Goal: Transaction & Acquisition: Register for event/course

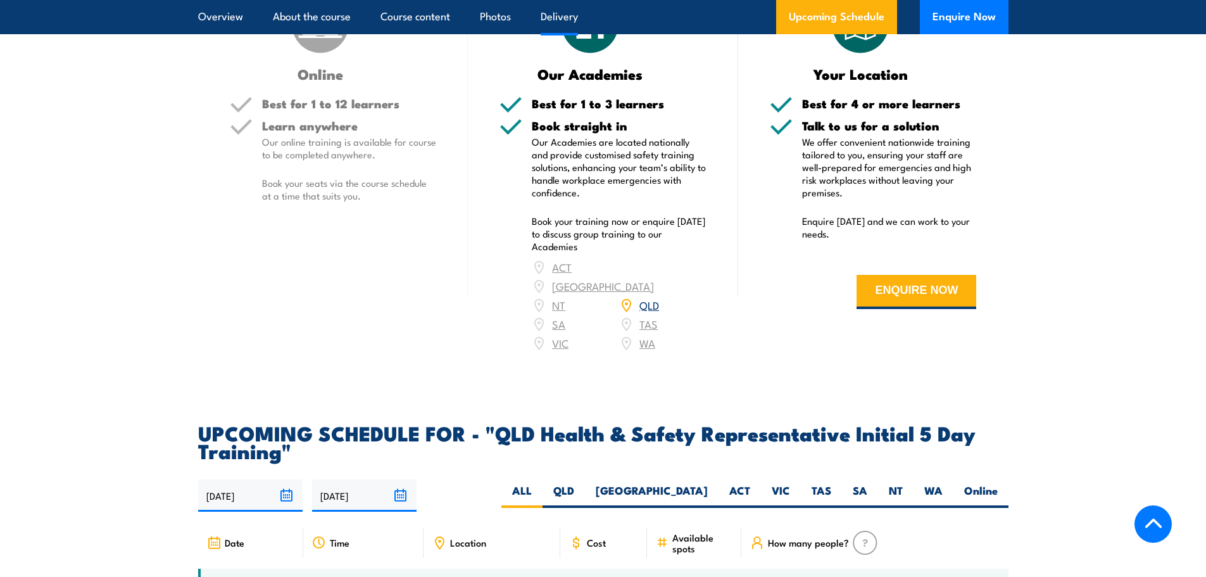
scroll to position [2153, 0]
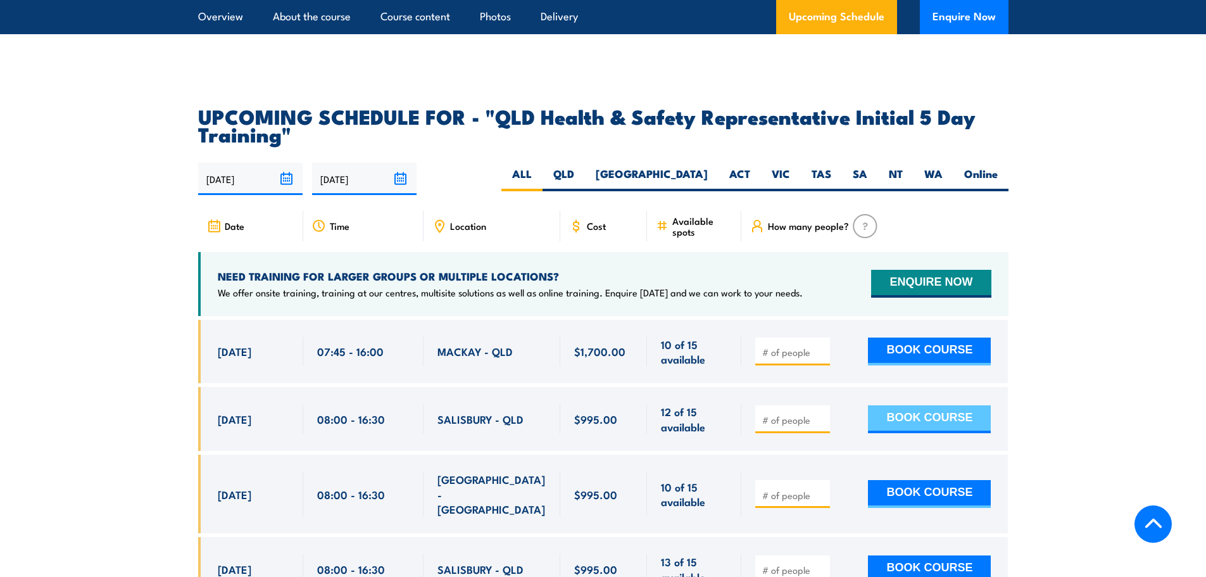
drag, startPoint x: 911, startPoint y: 418, endPoint x: 902, endPoint y: 420, distance: 9.0
click at [903, 420] on button "BOOK COURSE" at bounding box center [929, 419] width 123 height 28
type input "1"
click at [914, 412] on button "BOOK COURSE" at bounding box center [929, 419] width 123 height 28
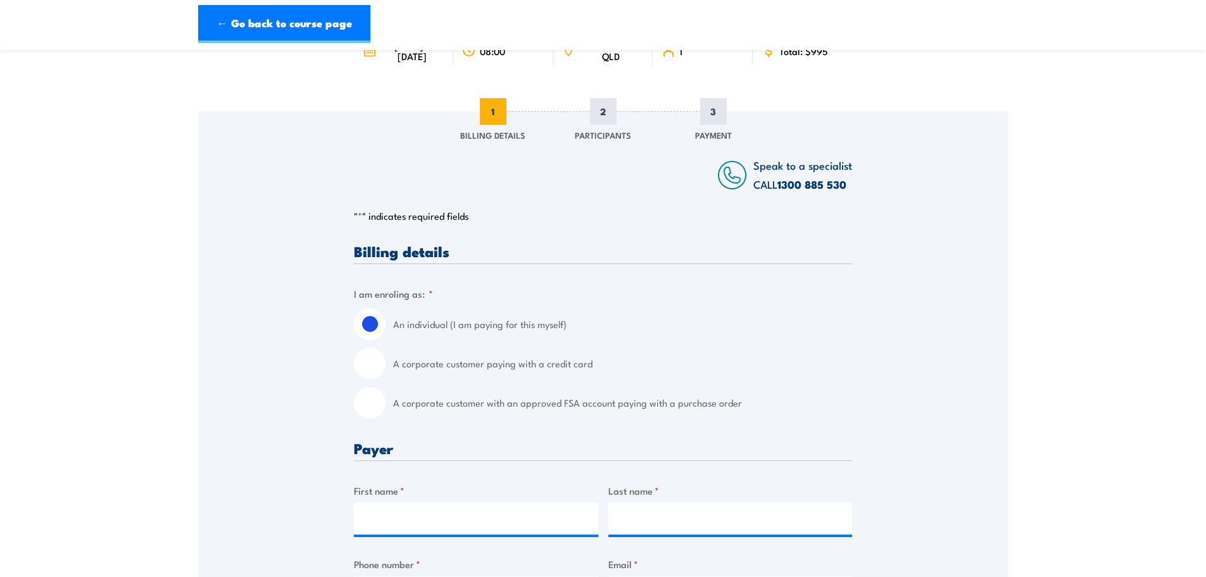
scroll to position [127, 0]
click at [374, 372] on input "A corporate customer paying with a credit card" at bounding box center [370, 363] width 32 height 32
radio input "true"
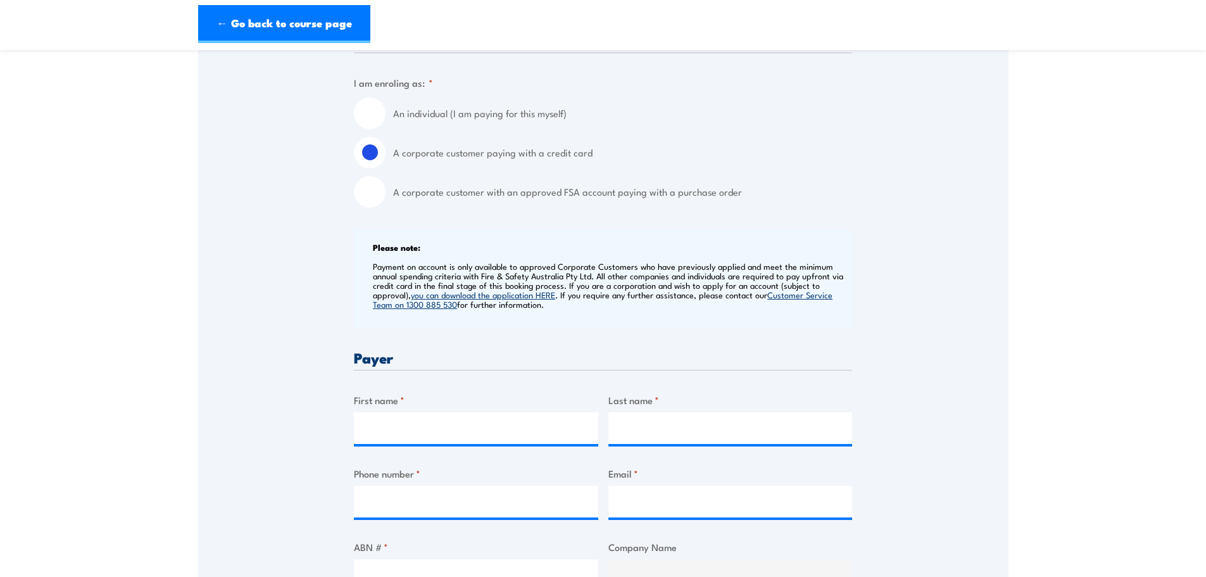
scroll to position [443, 0]
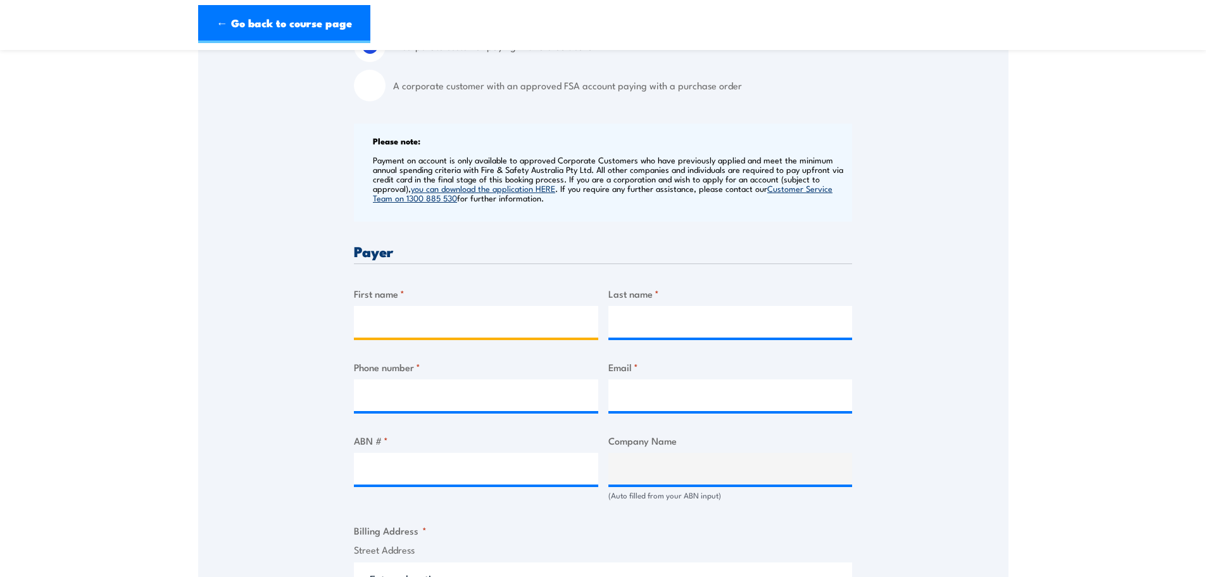
click at [370, 330] on input "First name *" at bounding box center [476, 322] width 244 height 32
type input "[PERSON_NAME]"
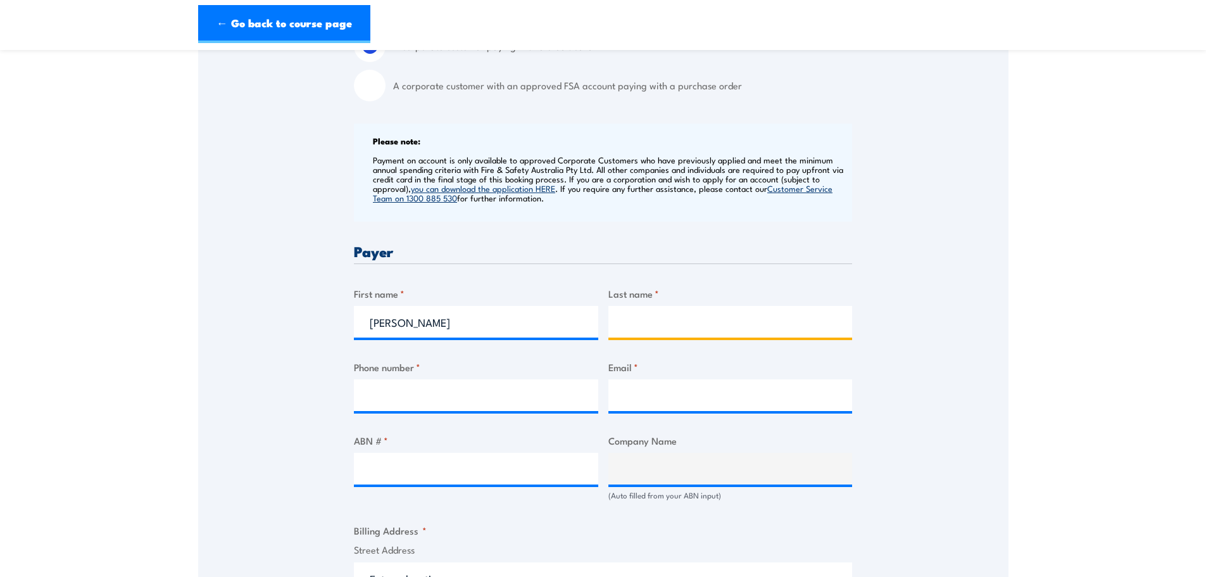
click at [640, 328] on input "Last name *" at bounding box center [730, 322] width 244 height 32
type input "[PERSON_NAME]"
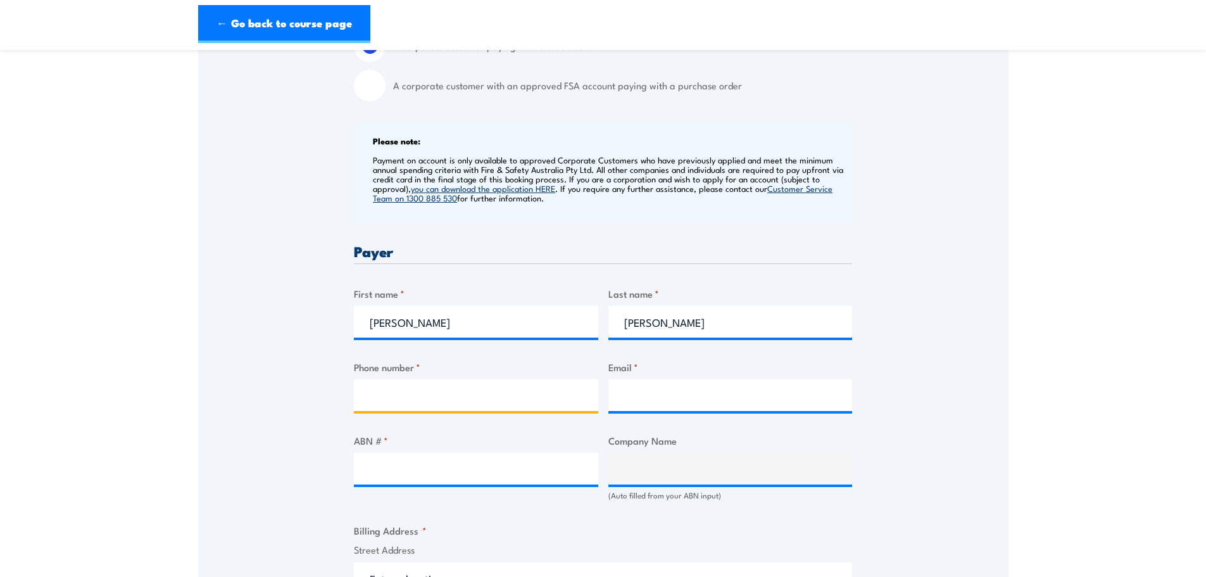
click at [403, 411] on input "Phone number *" at bounding box center [476, 395] width 244 height 32
type input "34409000"
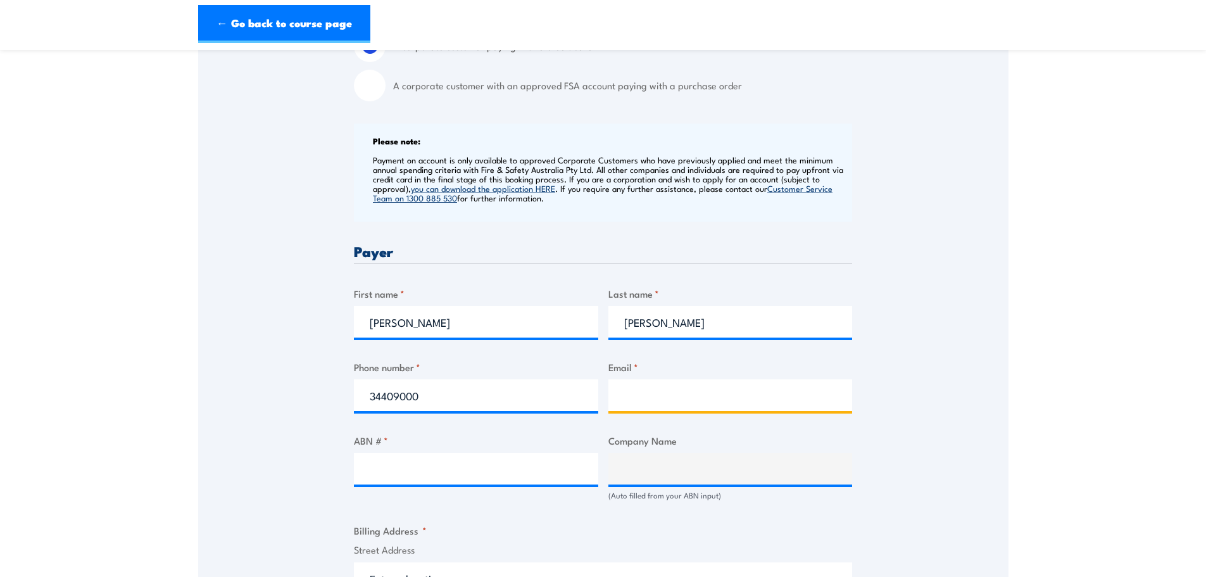
click at [629, 406] on input "Email *" at bounding box center [730, 395] width 244 height 32
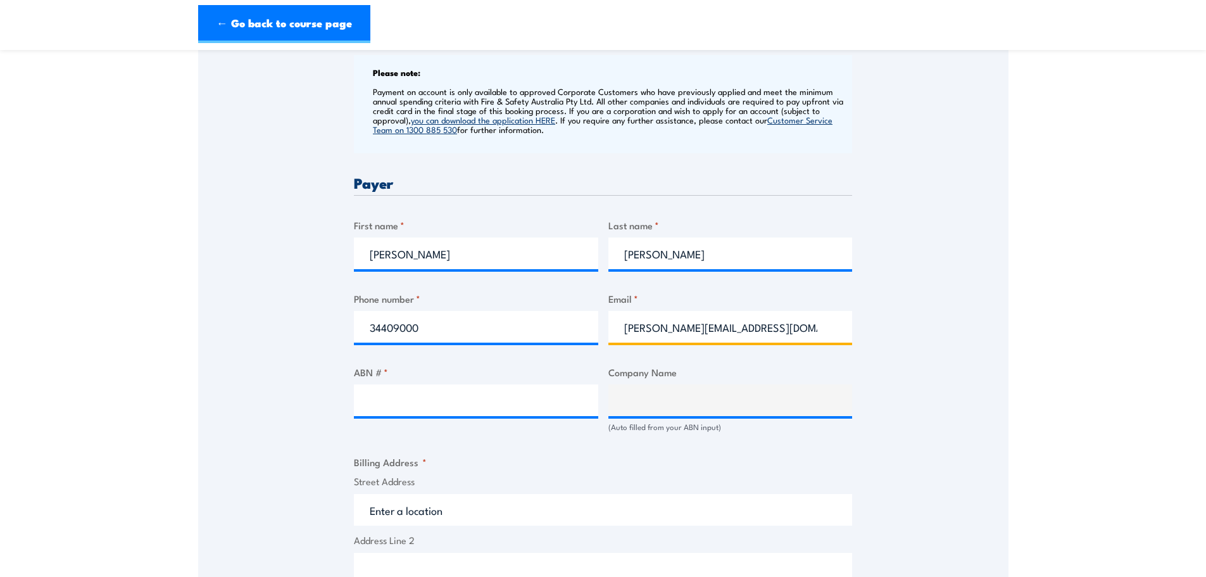
scroll to position [570, 0]
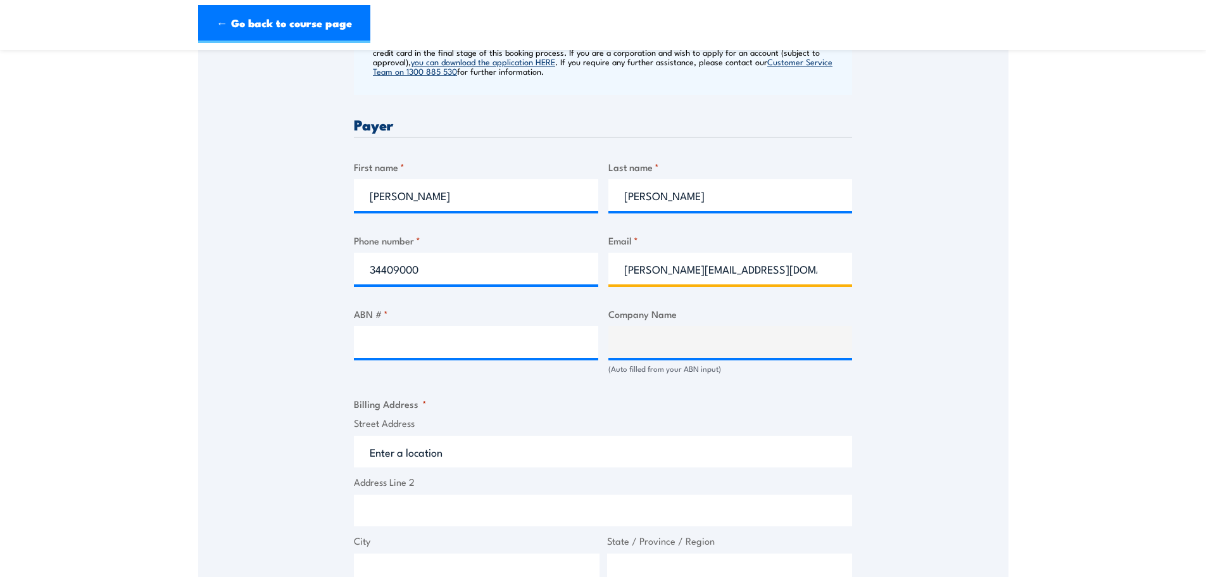
type input "[PERSON_NAME][EMAIL_ADDRESS][DOMAIN_NAME]"
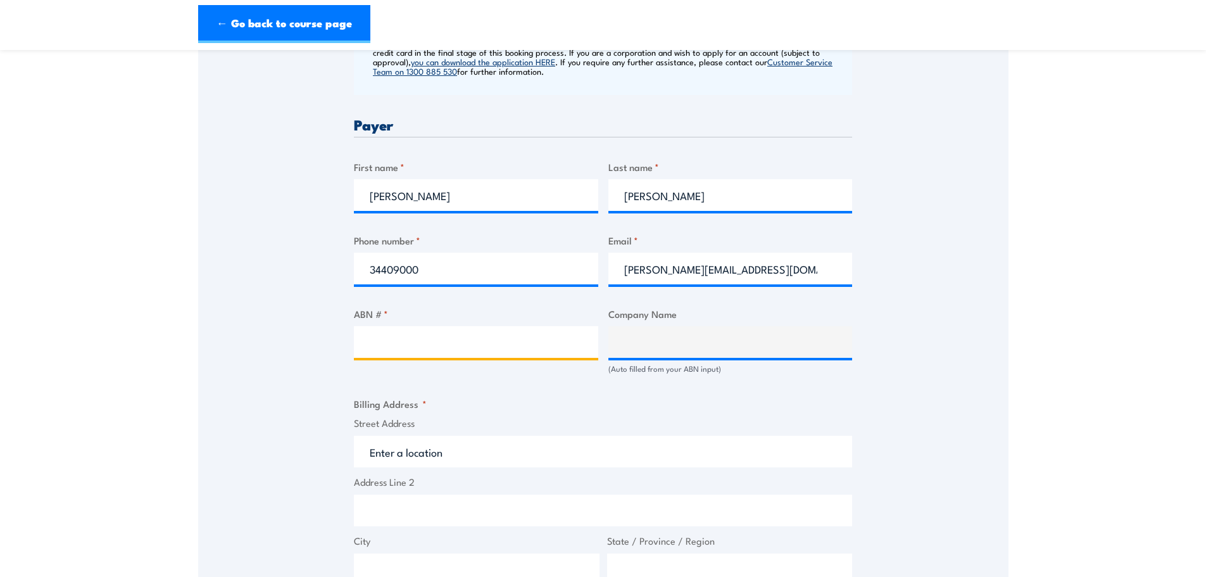
click at [380, 346] on input "ABN # *" at bounding box center [476, 342] width 244 height 32
click at [368, 356] on input "ABN # *" at bounding box center [476, 342] width 244 height 32
type input "70055046038"
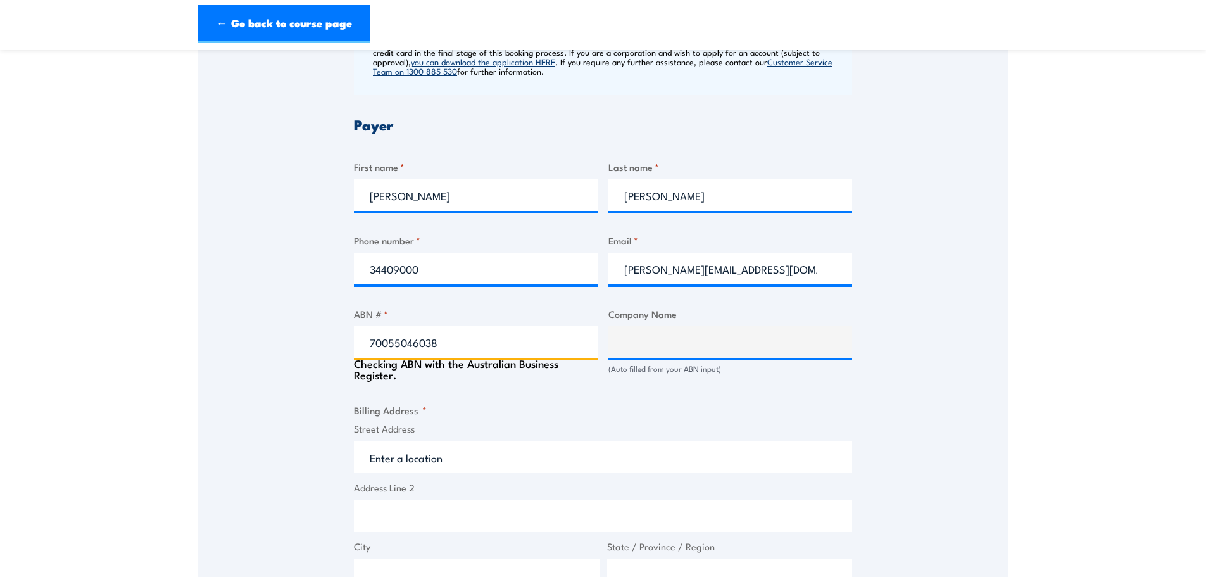
type input "HOLMWOOD HIGHGATE ([GEOGRAPHIC_DATA].) PTY. LTD."
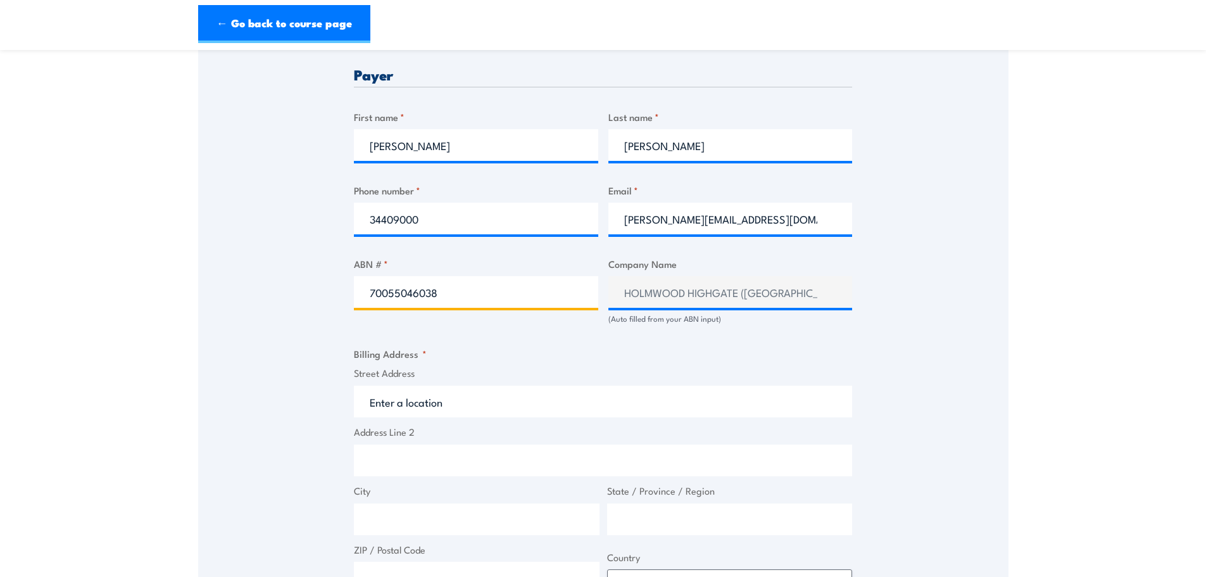
scroll to position [696, 0]
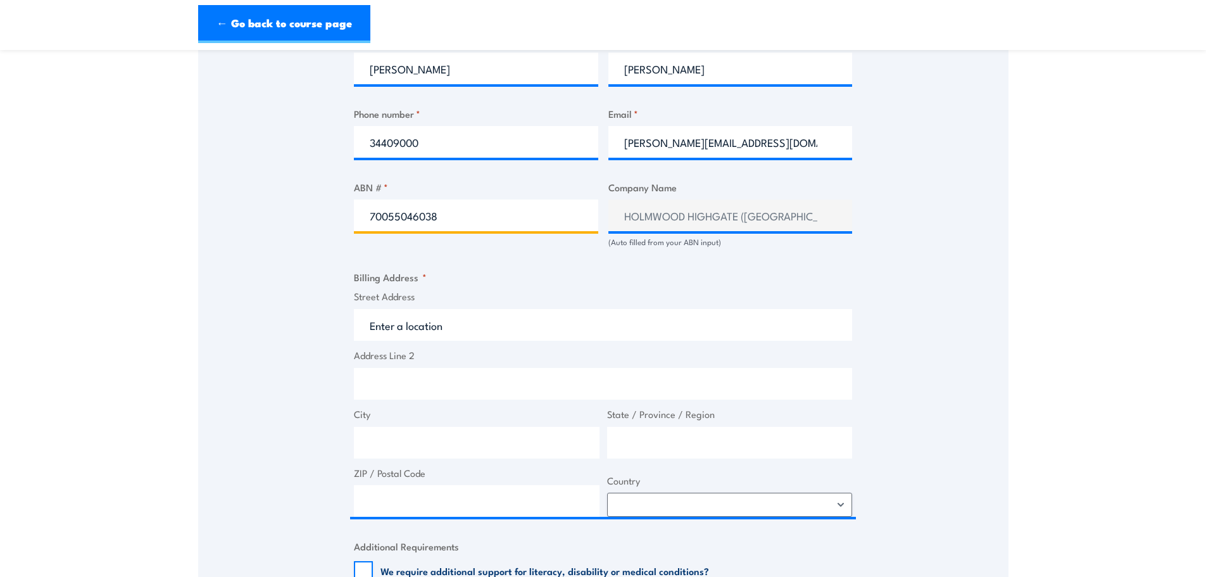
type input "70055046038"
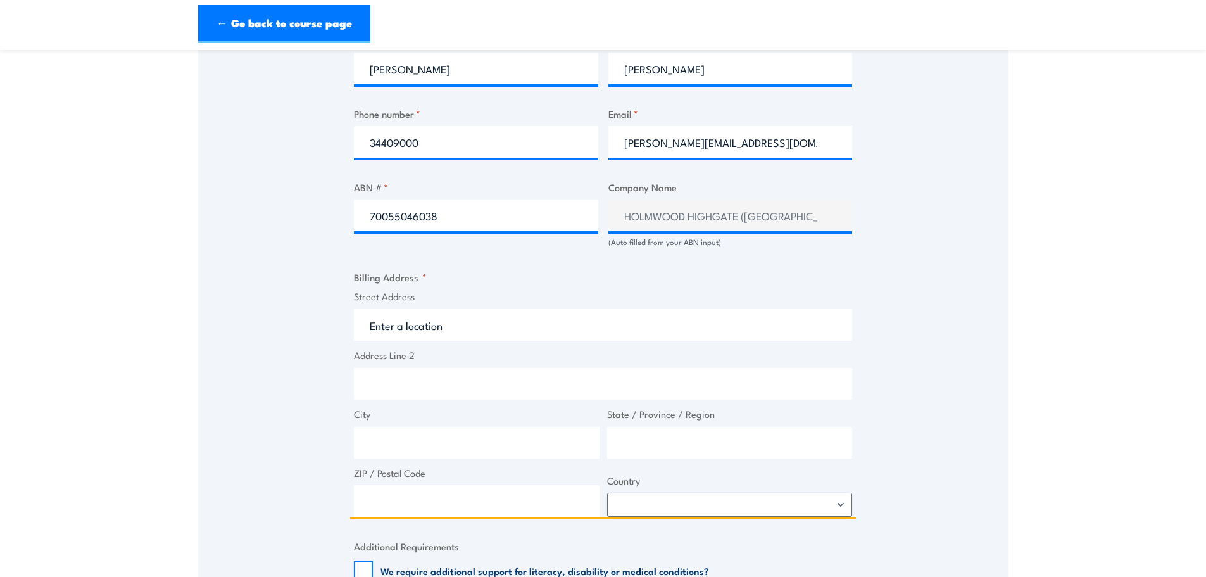
click at [375, 337] on input "Street Address" at bounding box center [603, 325] width 498 height 32
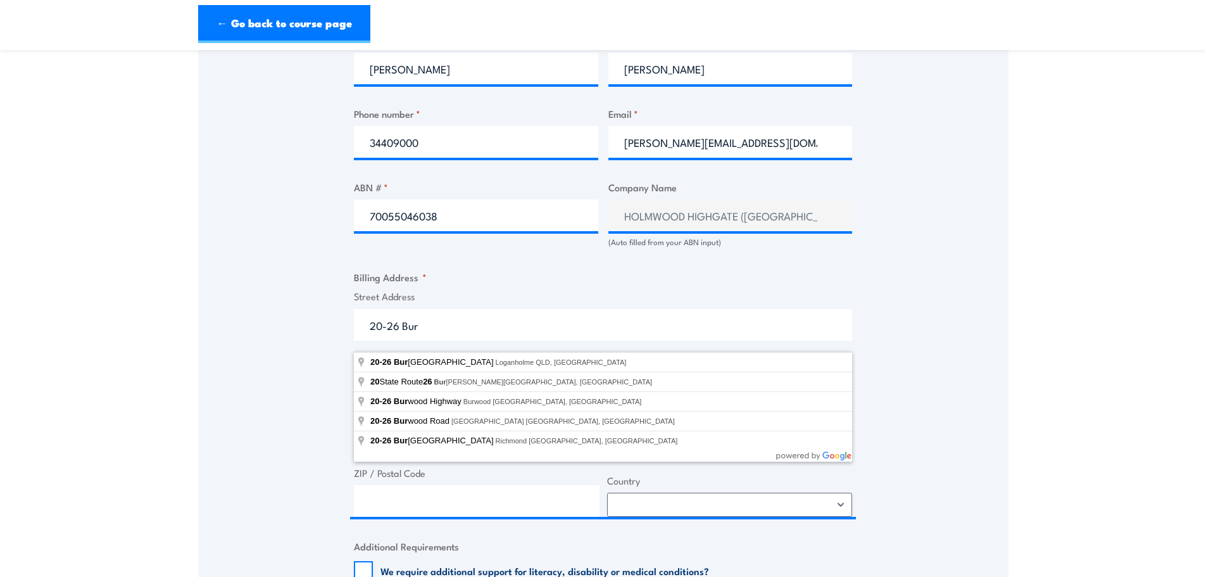
type input "[STREET_ADDRESS]"
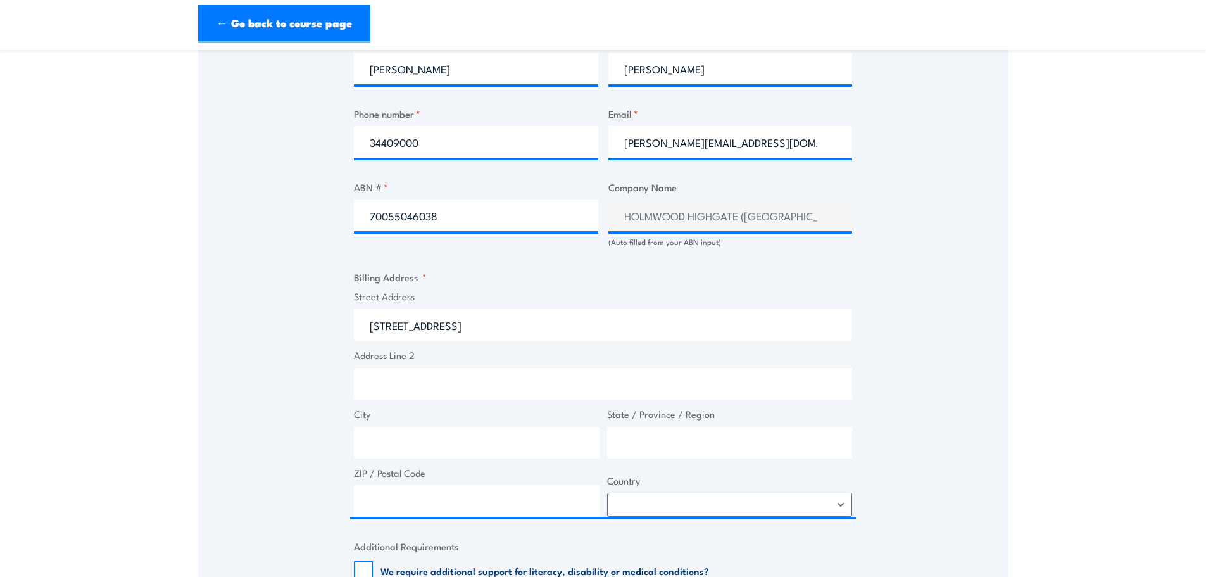
type input "[STREET_ADDRESS]"
type input "Loganholme"
type input "[GEOGRAPHIC_DATA]"
type input "4129"
select select "[GEOGRAPHIC_DATA]"
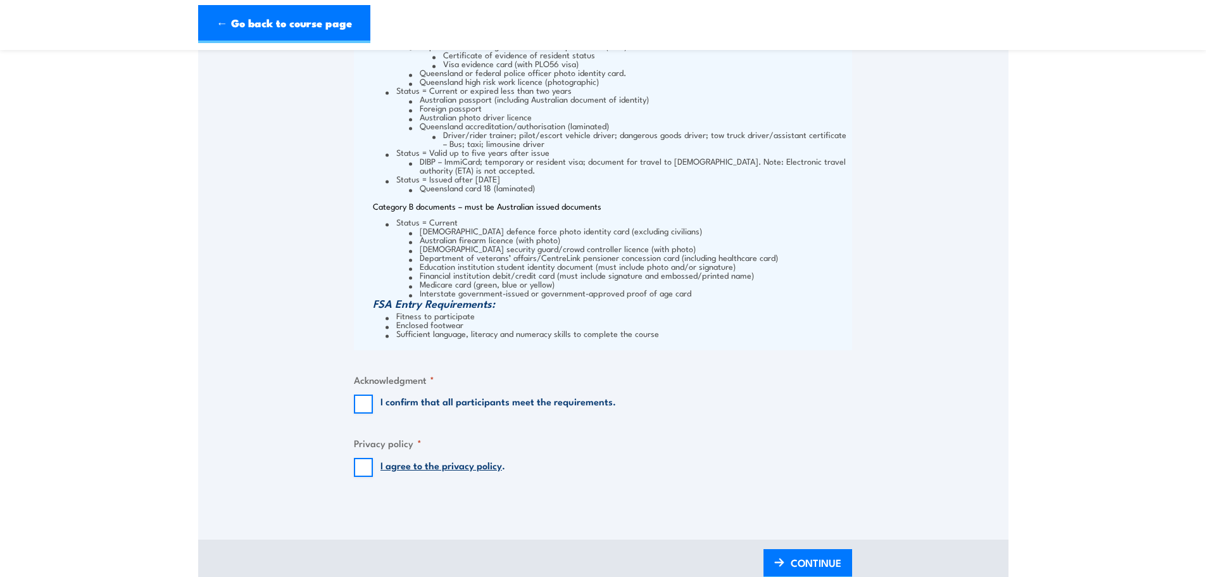
scroll to position [1456, 0]
click at [363, 412] on input "I confirm that all participants meet the requirements." at bounding box center [363, 403] width 19 height 19
checkbox input "true"
click at [367, 476] on input "I agree to the privacy policy ." at bounding box center [363, 466] width 19 height 19
checkbox input "true"
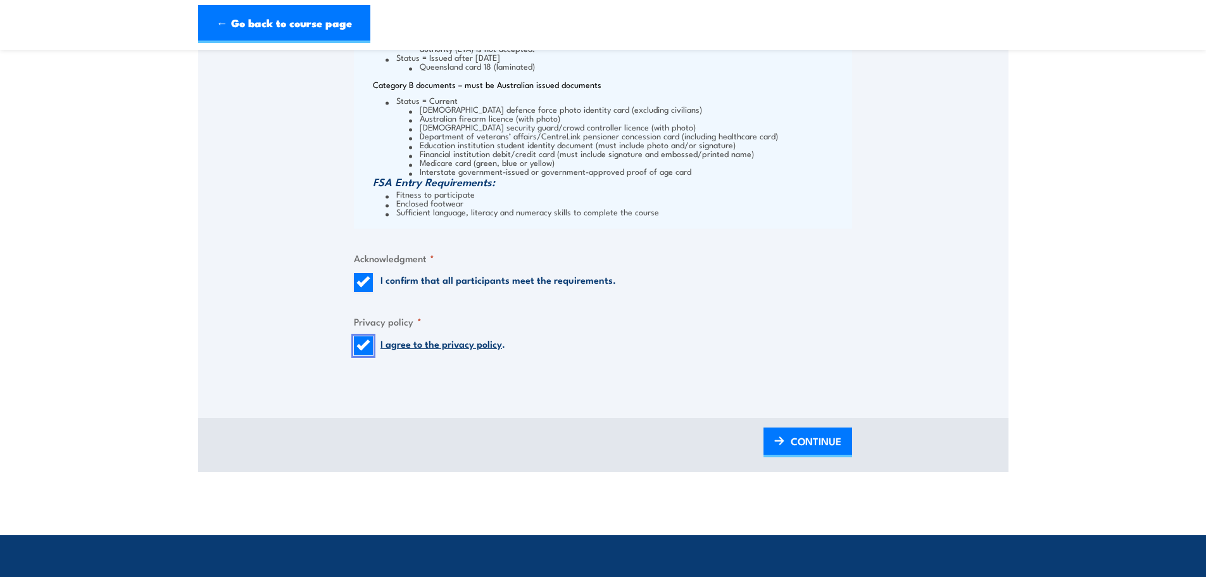
scroll to position [1583, 0]
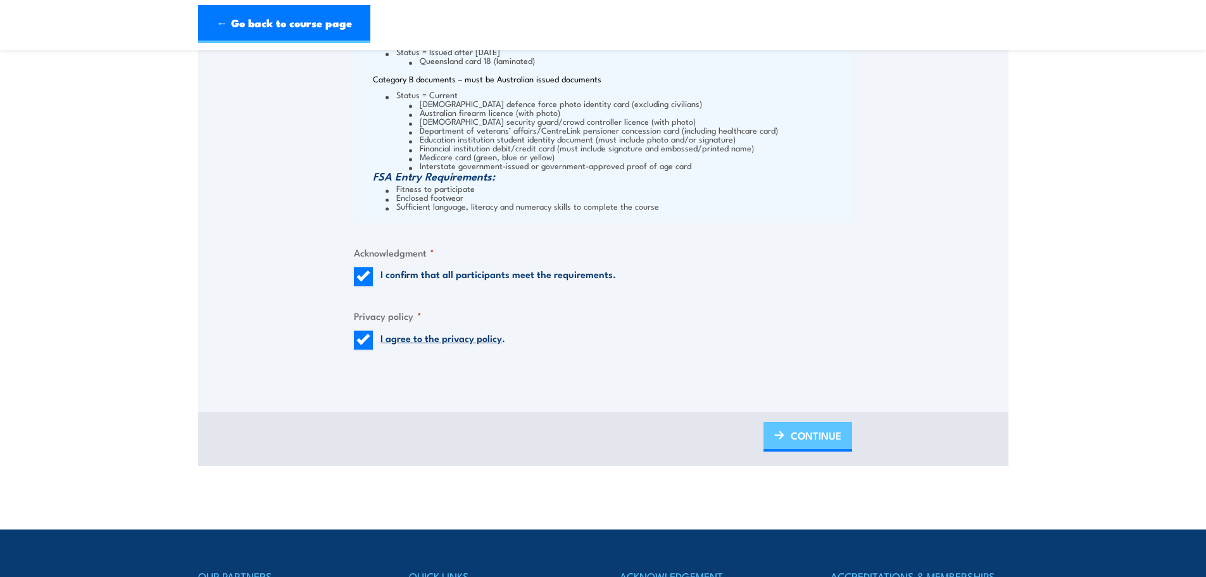
click at [798, 452] on span "CONTINUE" at bounding box center [816, 435] width 51 height 34
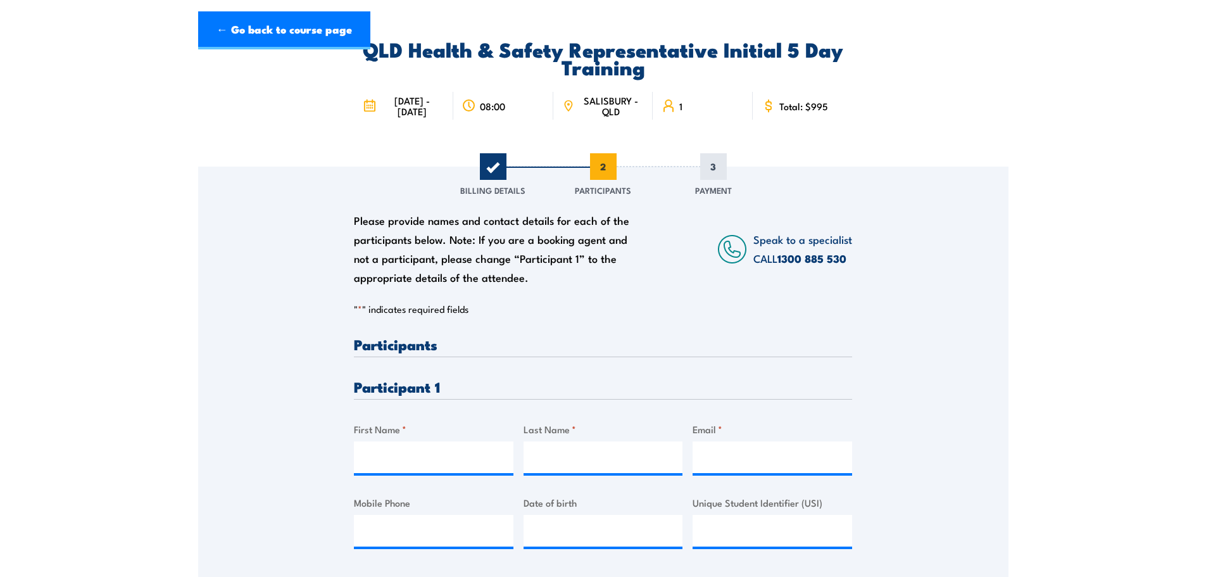
scroll to position [190, 0]
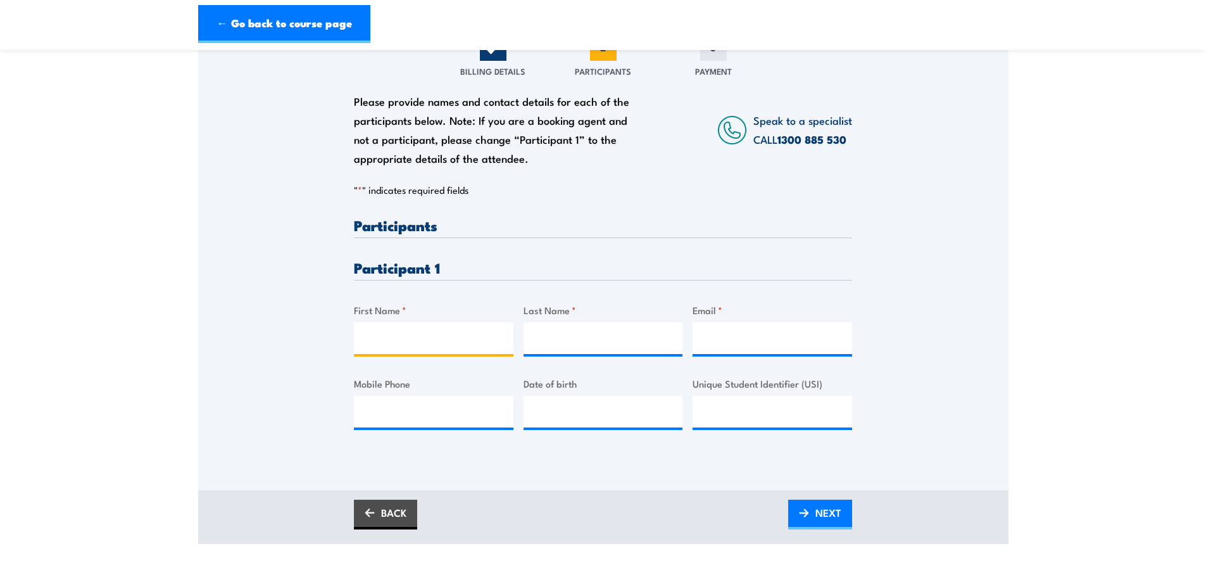
click at [372, 348] on input "First Name *" at bounding box center [434, 338] width 160 height 32
type input "[PERSON_NAME]"
click at [565, 354] on input "Last Name *" at bounding box center [604, 338] width 160 height 32
type input "[PERSON_NAME]"
click at [705, 350] on input "Email *" at bounding box center [773, 338] width 160 height 32
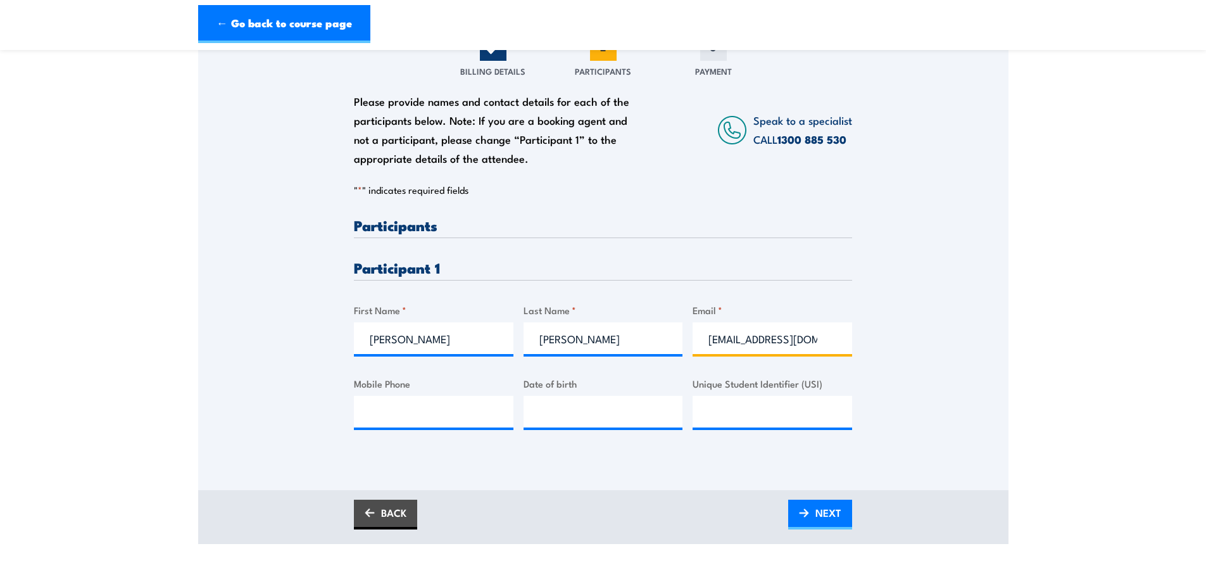
type input "[EMAIL_ADDRESS][DOMAIN_NAME]"
click at [382, 424] on input "Mobile Phone" at bounding box center [434, 412] width 160 height 32
type input "0466438987"
click at [553, 421] on input "__/__/____" at bounding box center [604, 412] width 160 height 32
drag, startPoint x: 576, startPoint y: 425, endPoint x: 524, endPoint y: 412, distance: 53.6
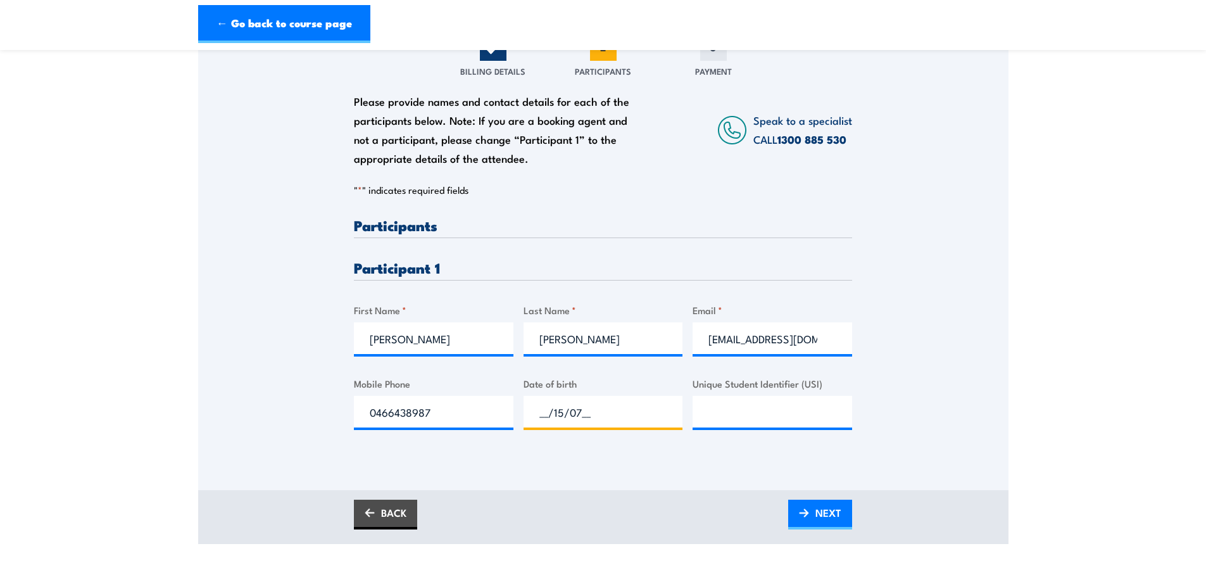
click at [524, 412] on input "__/15/07__" at bounding box center [604, 412] width 160 height 32
click at [581, 422] on input "15/07/7___" at bounding box center [604, 412] width 160 height 32
type input "[DATE]"
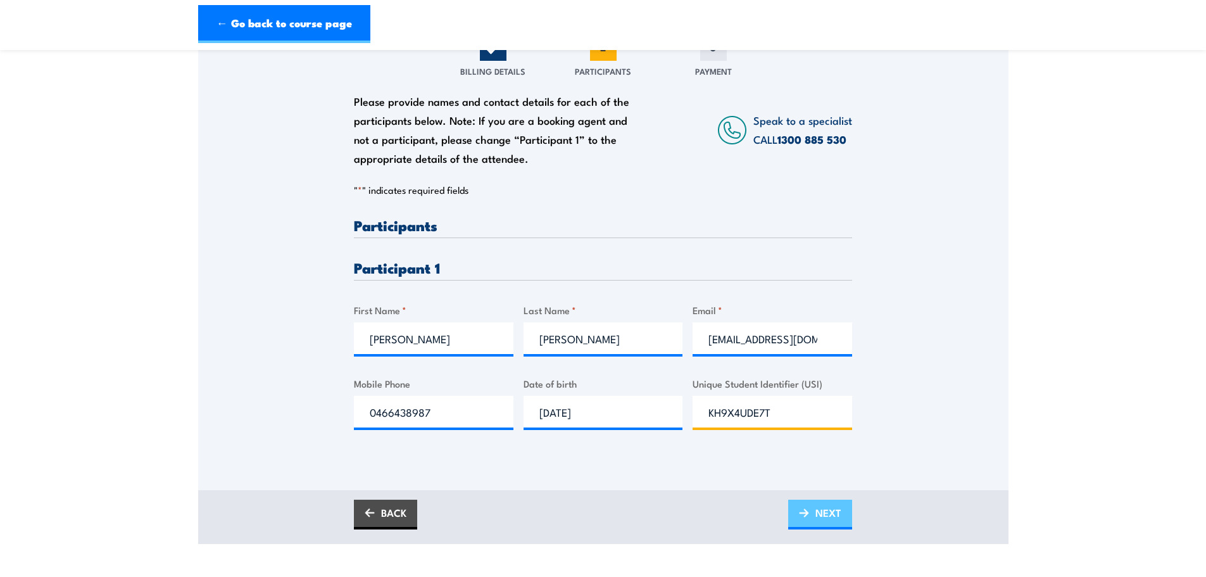
type input "KH9X4UDE7T"
click at [813, 521] on link "NEXT" at bounding box center [820, 515] width 64 height 30
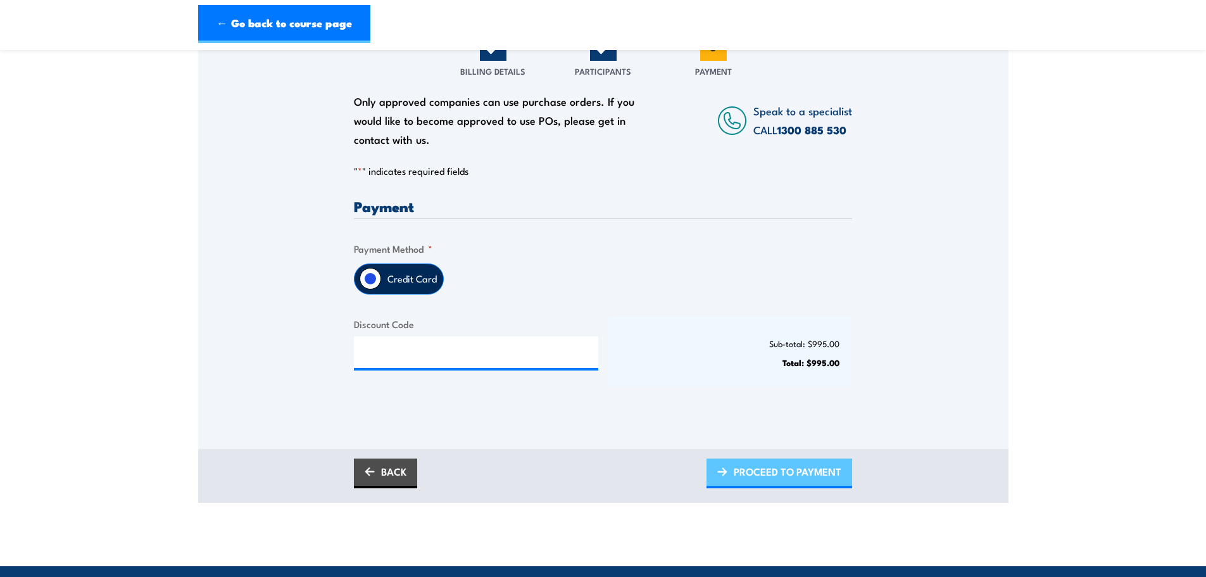
click at [765, 481] on span "PROCEED TO PAYMENT" at bounding box center [788, 472] width 108 height 34
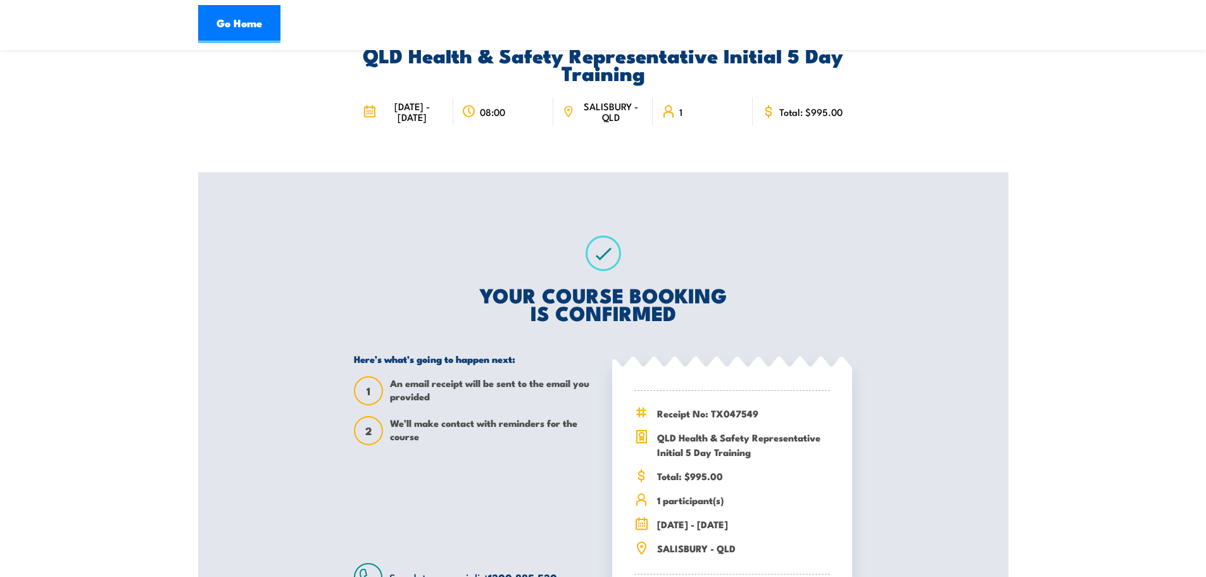
scroll to position [190, 0]
